Goal: Task Accomplishment & Management: Manage account settings

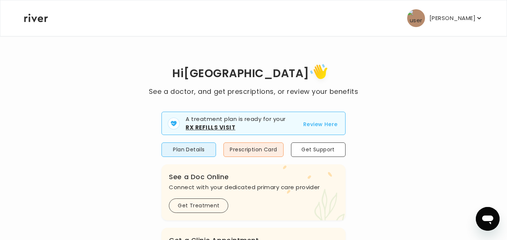
click at [318, 127] on button "Review Here" at bounding box center [320, 124] width 34 height 9
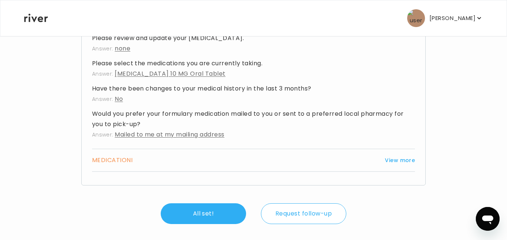
scroll to position [340, 0]
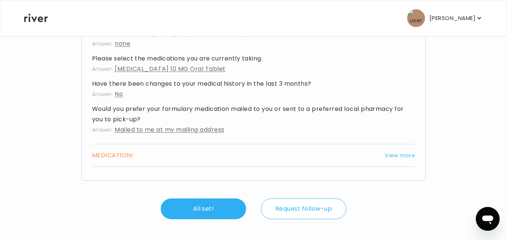
click at [402, 157] on button "View more" at bounding box center [400, 155] width 30 height 9
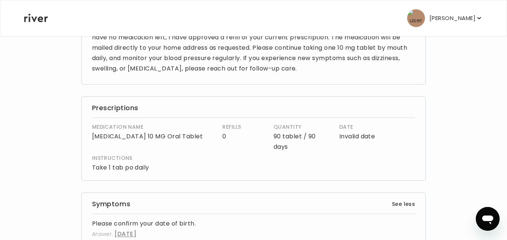
scroll to position [5, 0]
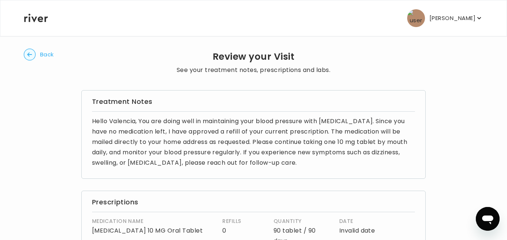
click at [36, 54] on button "Back" at bounding box center [39, 55] width 30 height 12
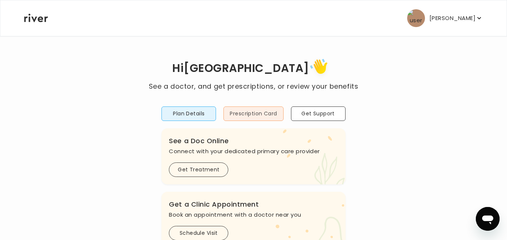
click at [242, 120] on button "Prescription Card" at bounding box center [253, 113] width 60 height 14
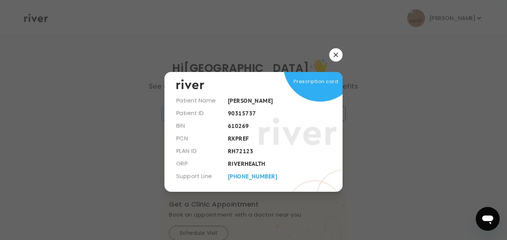
click at [336, 54] on icon "button" at bounding box center [335, 55] width 4 height 4
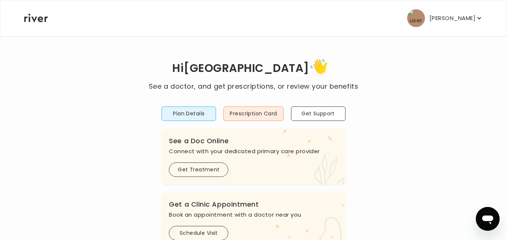
click at [457, 20] on p "[PERSON_NAME]" at bounding box center [452, 18] width 46 height 10
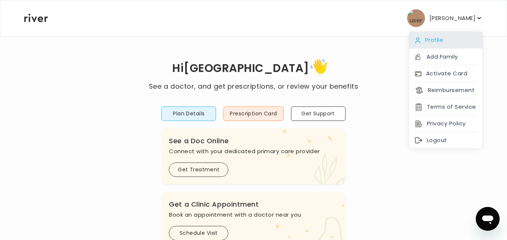
click at [445, 43] on div "Profile" at bounding box center [445, 40] width 73 height 17
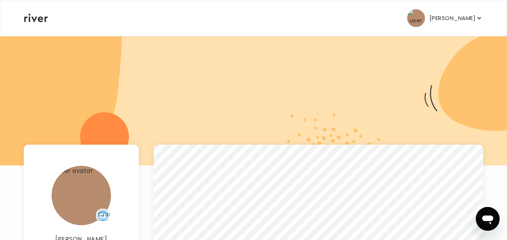
click at [459, 20] on p "[PERSON_NAME]" at bounding box center [452, 18] width 46 height 10
